Goal: Navigation & Orientation: Find specific page/section

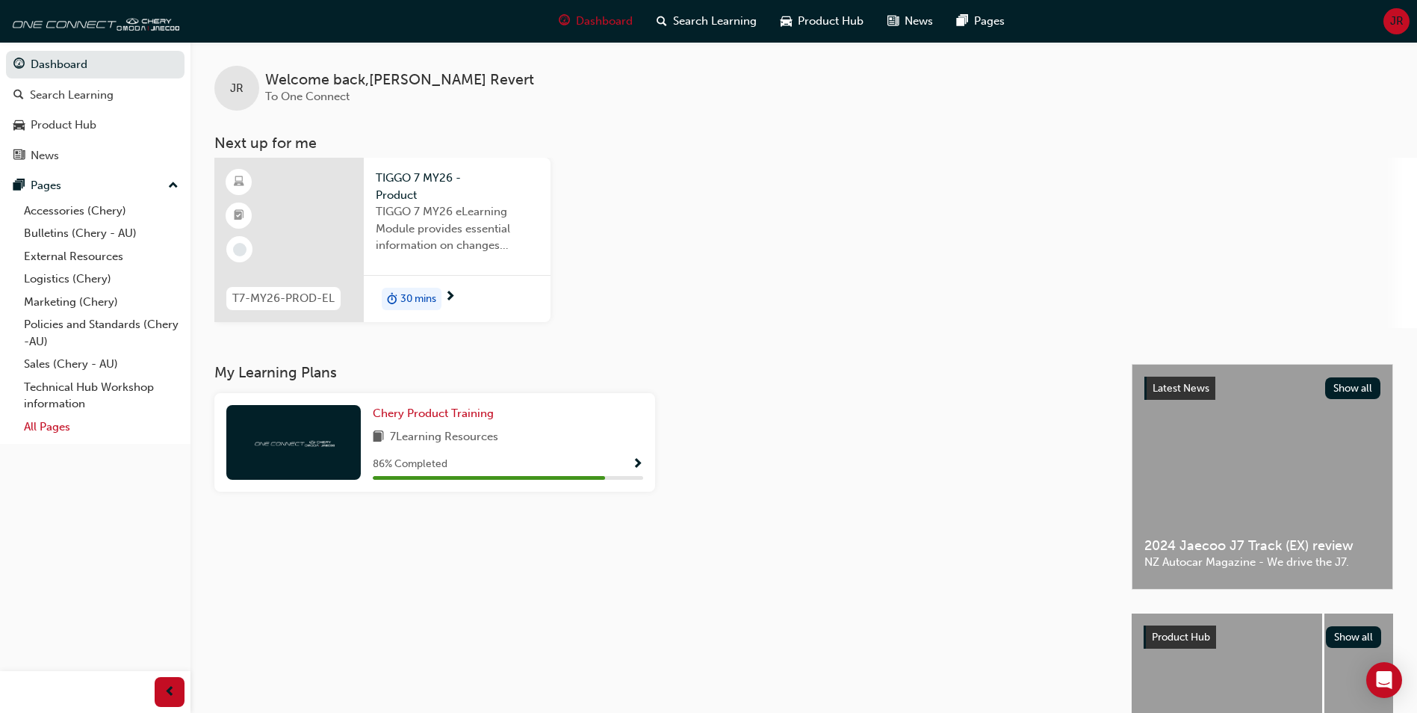
click at [40, 431] on link "All Pages" at bounding box center [101, 426] width 167 height 23
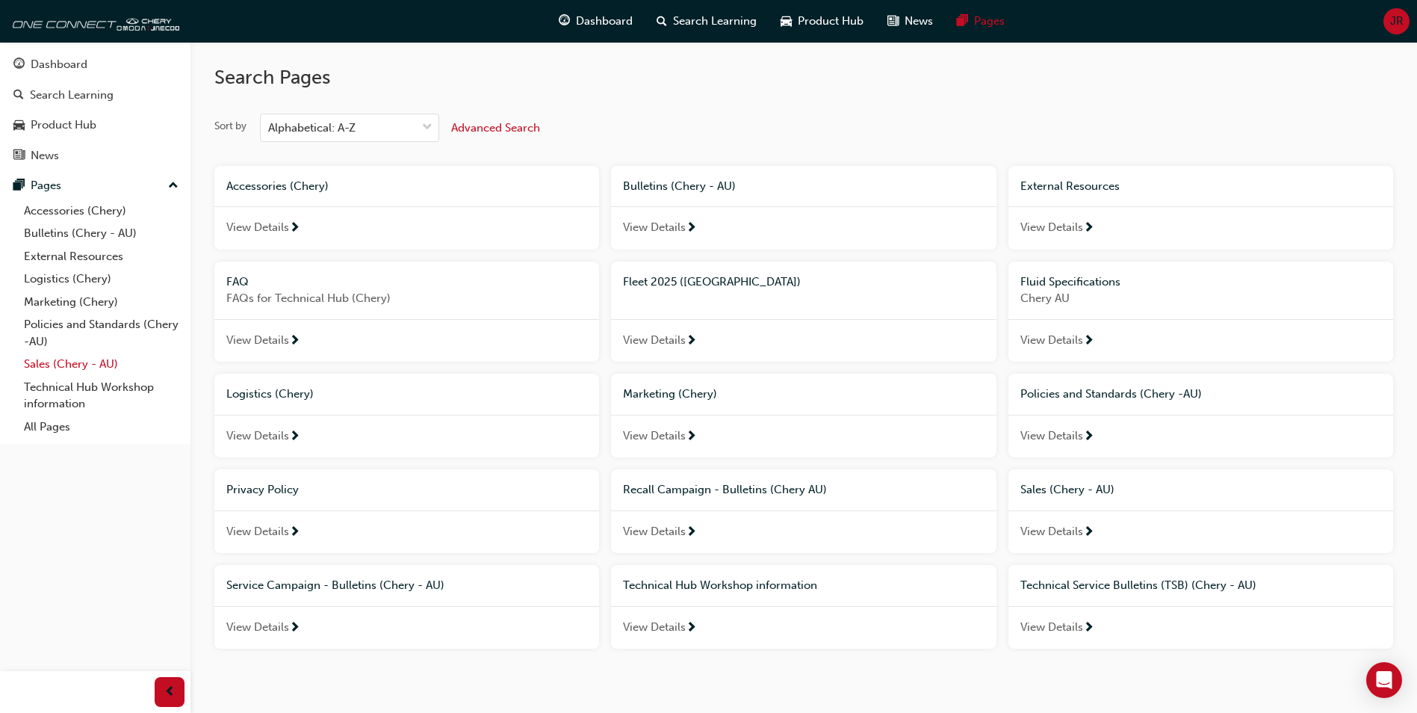
click at [60, 359] on link "Sales (Chery - AU)" at bounding box center [101, 364] width 167 height 23
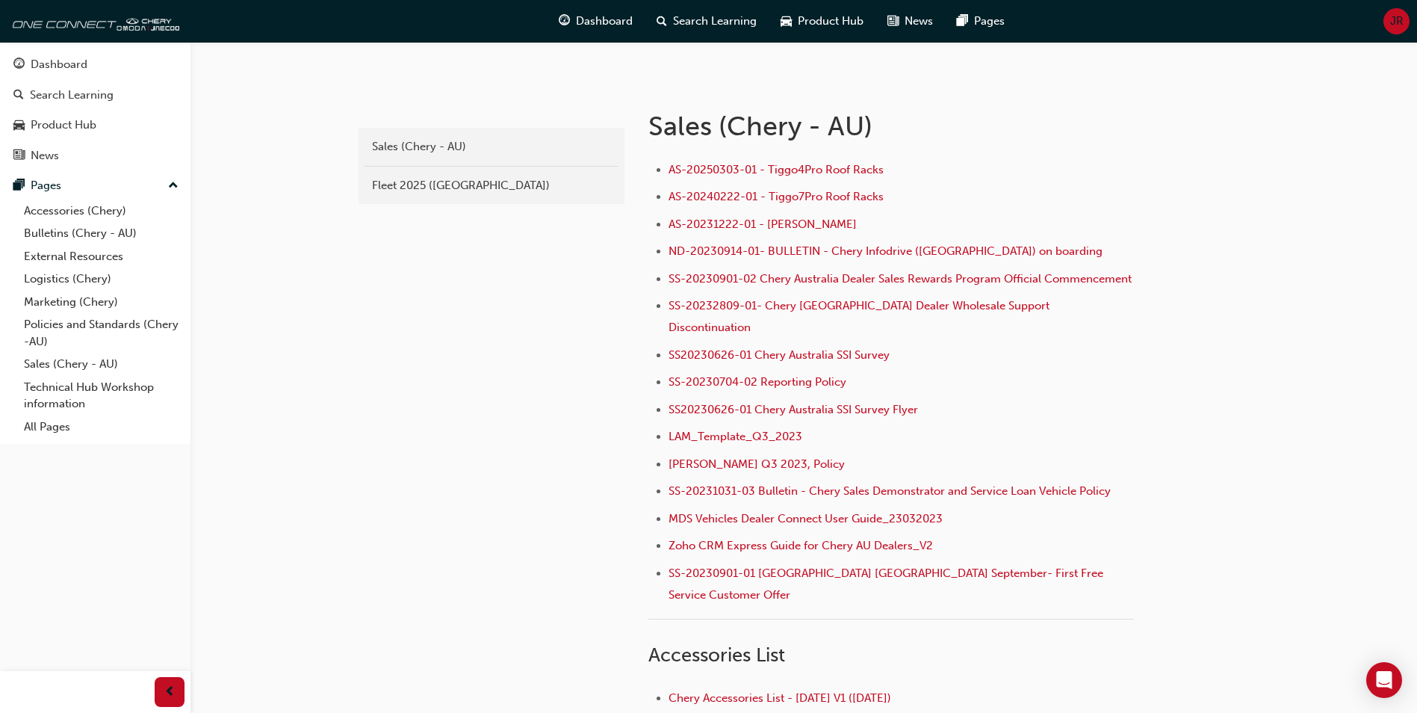
scroll to position [224, 0]
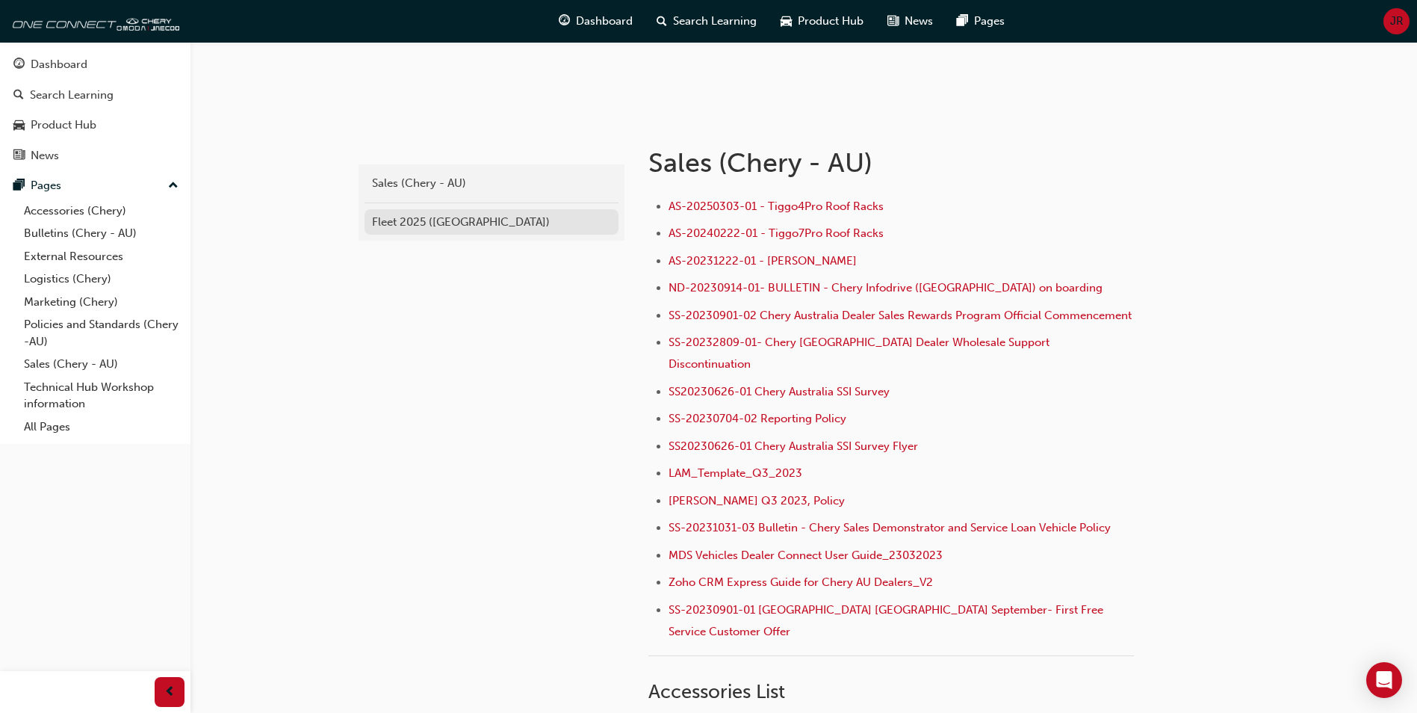
click at [424, 226] on div "Fleet 2025 ([GEOGRAPHIC_DATA])" at bounding box center [491, 222] width 239 height 17
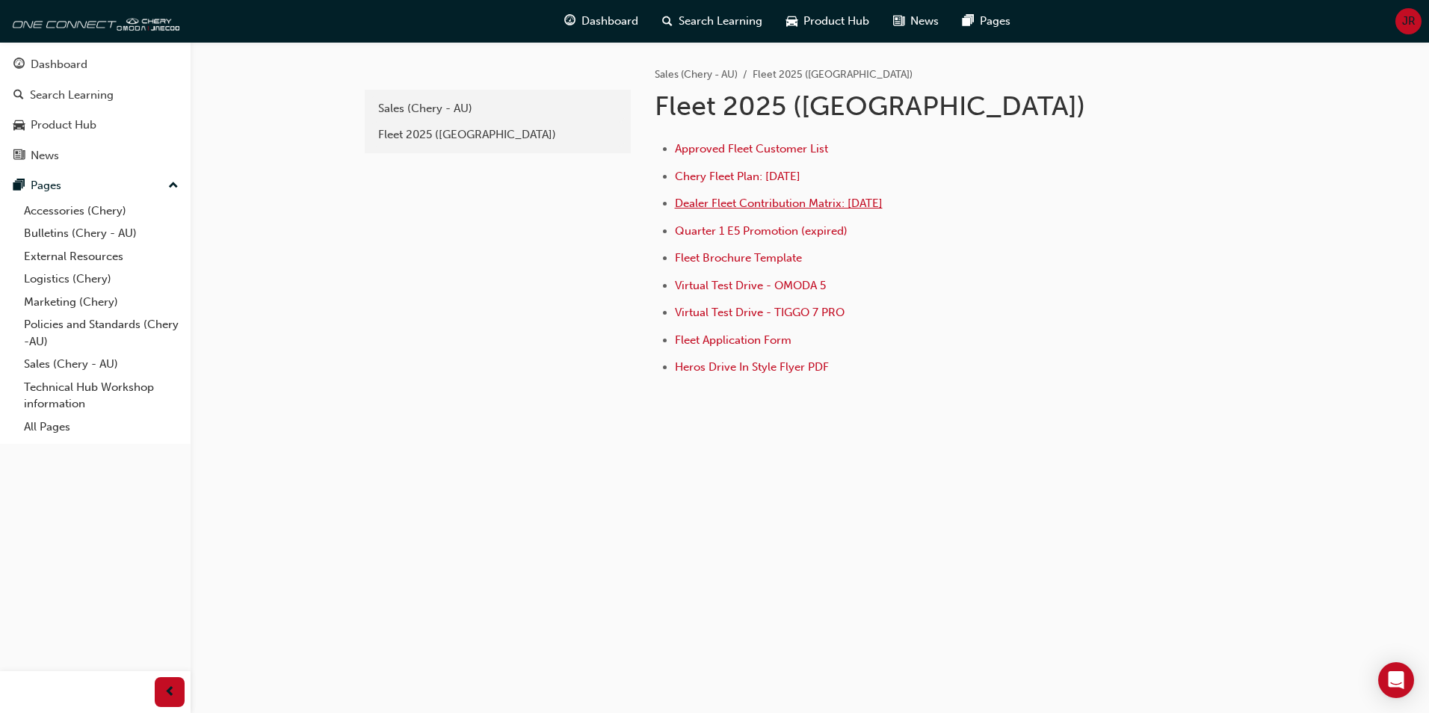
click at [882, 205] on span "Dealer Fleet Contribution Matrix: [DATE]" at bounding box center [779, 203] width 208 height 13
